Goal: Task Accomplishment & Management: Complete application form

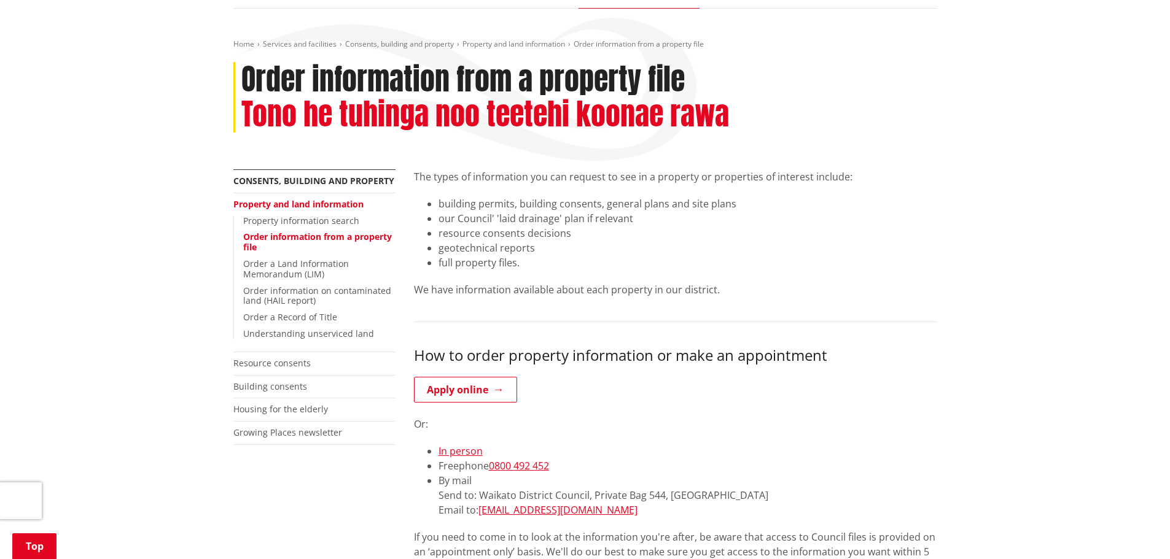
scroll to position [246, 0]
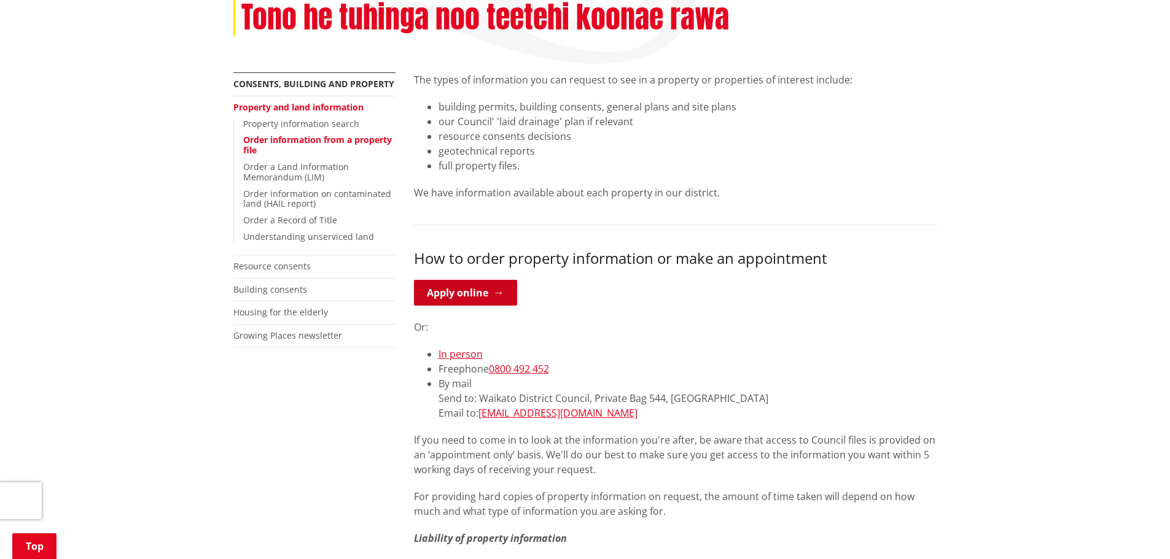
click at [476, 293] on link "Apply online" at bounding box center [465, 293] width 103 height 26
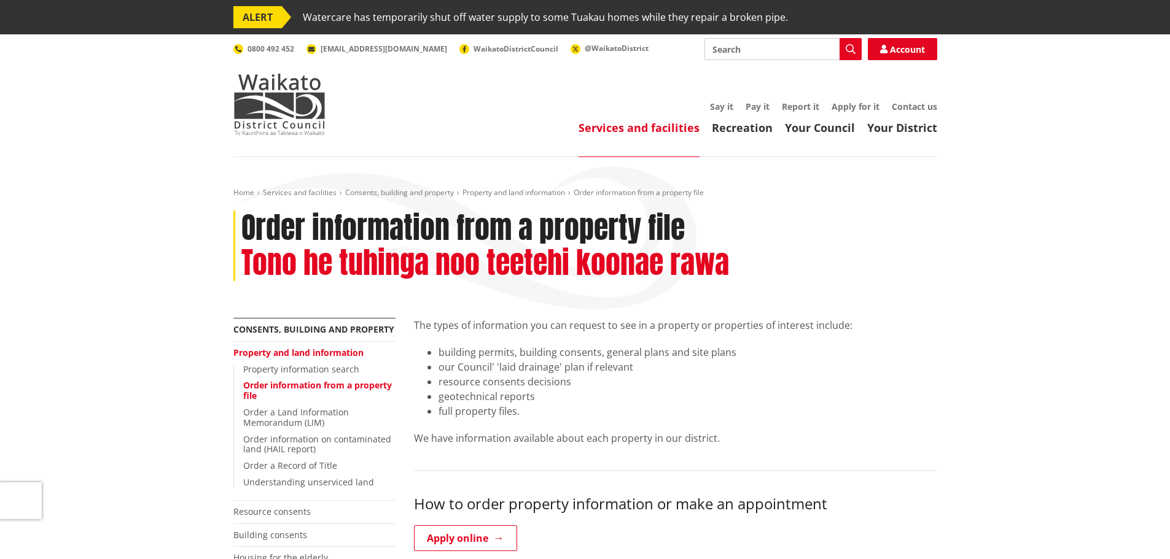
scroll to position [246, 0]
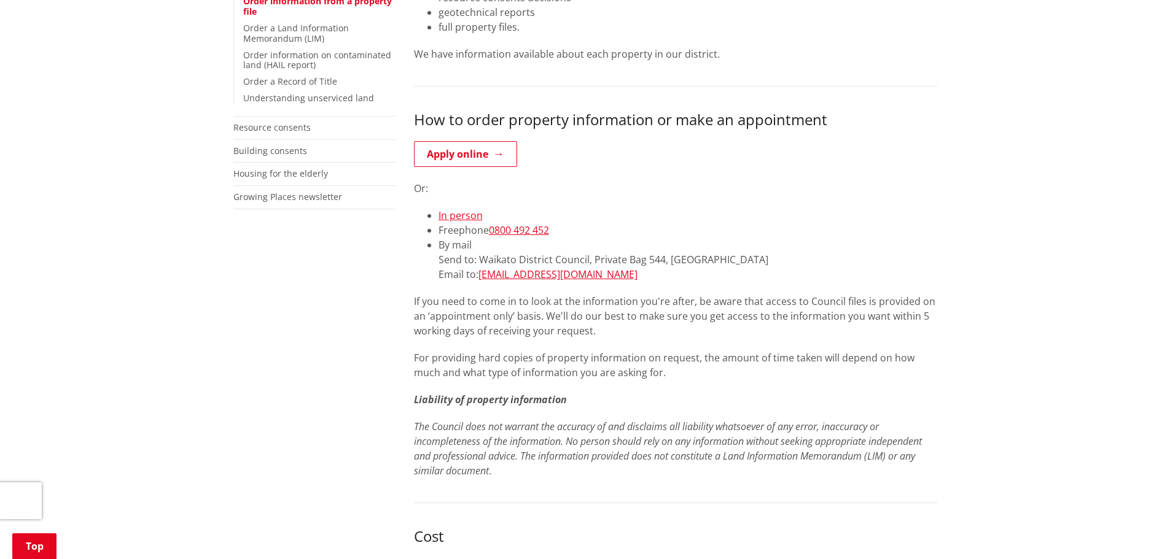
scroll to position [307, 0]
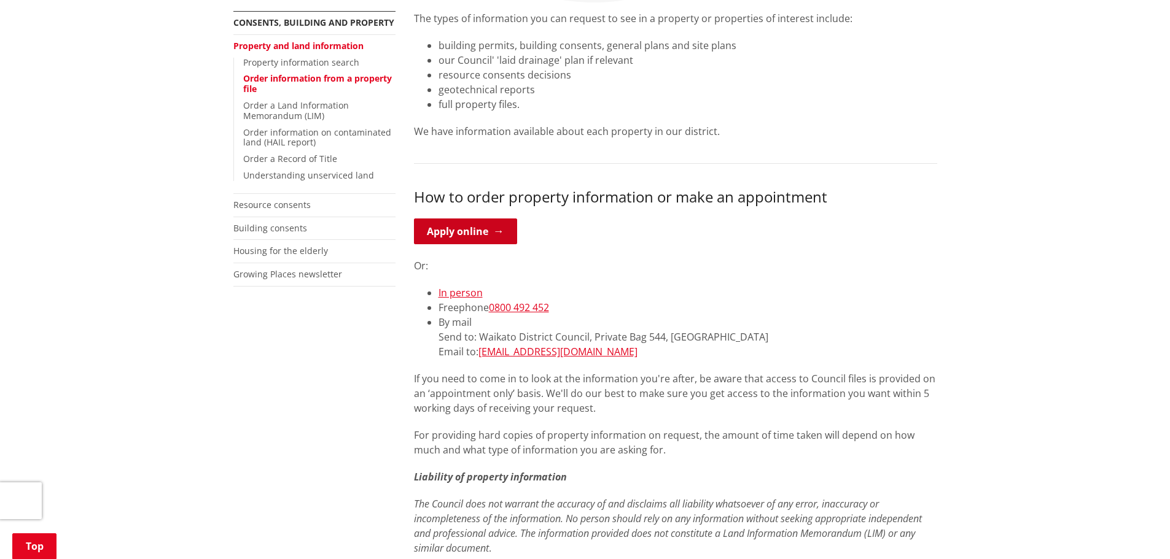
click at [460, 239] on link "Apply online" at bounding box center [465, 232] width 103 height 26
